Goal: Task Accomplishment & Management: Use online tool/utility

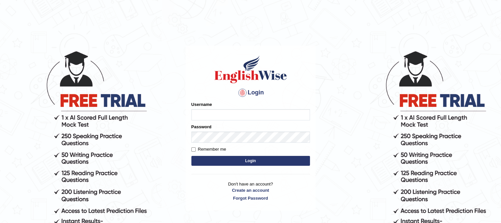
type input "PunamRijal"
click at [228, 159] on button "Login" at bounding box center [251, 161] width 119 height 10
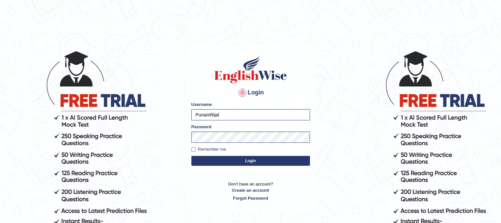
click at [232, 160] on button "Login" at bounding box center [251, 161] width 119 height 10
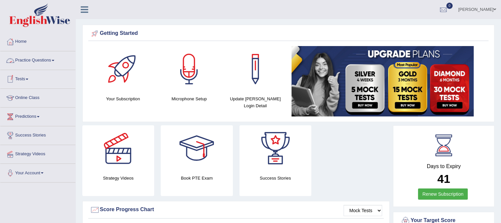
click at [40, 58] on link "Practice Questions" at bounding box center [37, 59] width 75 height 16
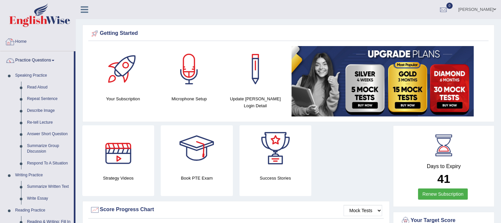
click at [20, 39] on link "Home" at bounding box center [37, 41] width 75 height 16
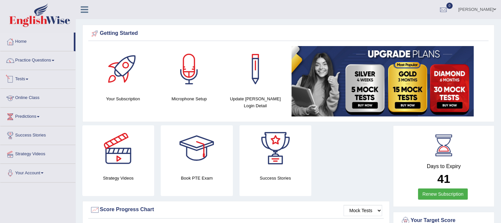
click at [24, 80] on link "Tests" at bounding box center [37, 78] width 75 height 16
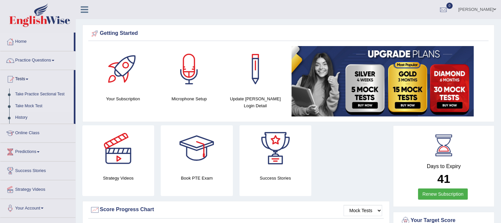
click at [26, 106] on link "Take Mock Test" at bounding box center [43, 107] width 62 height 12
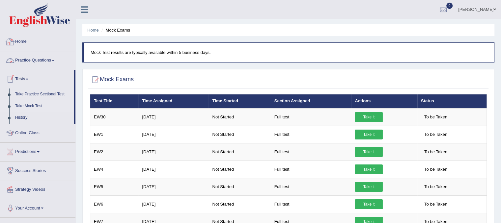
click at [21, 40] on link "Home" at bounding box center [37, 41] width 75 height 16
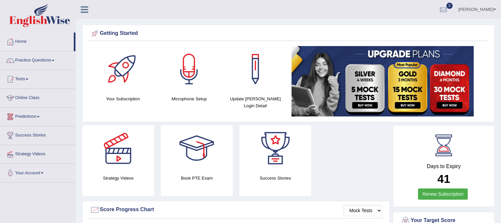
click at [30, 116] on link "Predictions" at bounding box center [37, 116] width 75 height 16
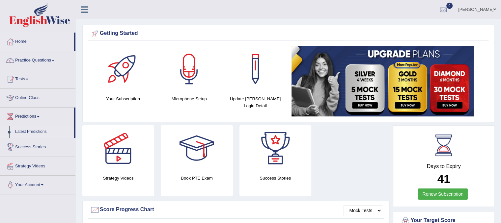
click at [31, 132] on link "Latest Predictions" at bounding box center [43, 132] width 62 height 12
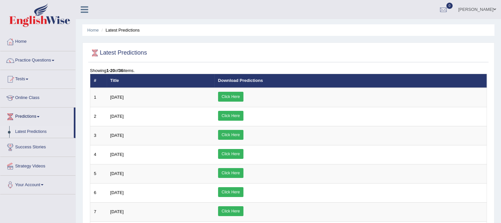
click at [27, 77] on link "Tests" at bounding box center [37, 78] width 75 height 16
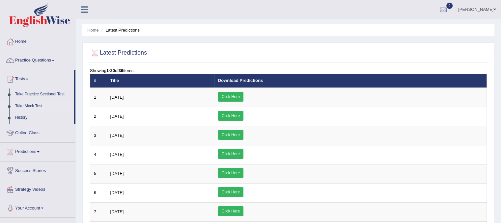
click at [39, 104] on link "Take Mock Test" at bounding box center [43, 107] width 62 height 12
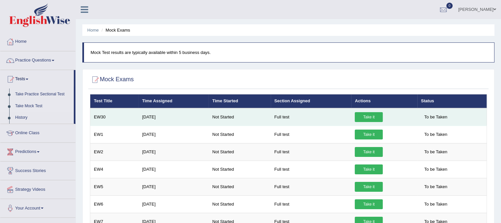
click at [371, 115] on link "Take it" at bounding box center [369, 117] width 28 height 10
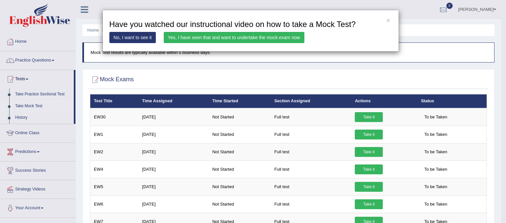
click at [245, 39] on link "Yes, I have seen that and want to undertake the mock exam now" at bounding box center [234, 37] width 141 height 11
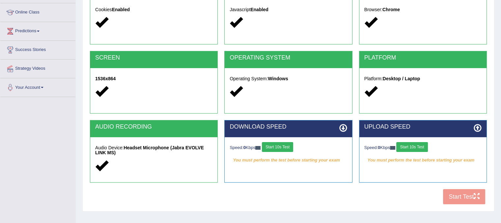
scroll to position [86, 0]
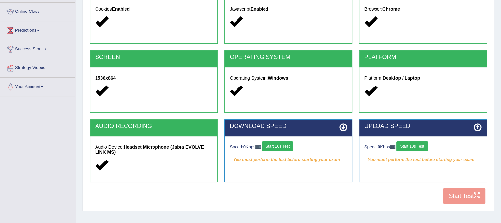
click at [281, 147] on button "Start 10s Test" at bounding box center [277, 147] width 31 height 10
click at [416, 145] on button "Start 10s Test" at bounding box center [412, 147] width 31 height 10
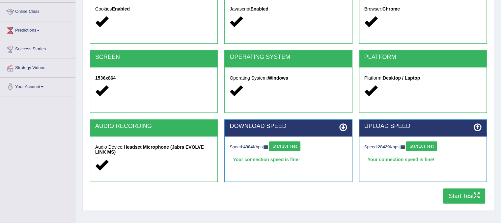
click at [459, 200] on button "Start Test" at bounding box center [464, 196] width 42 height 15
